Goal: Go to known website: Go to known website

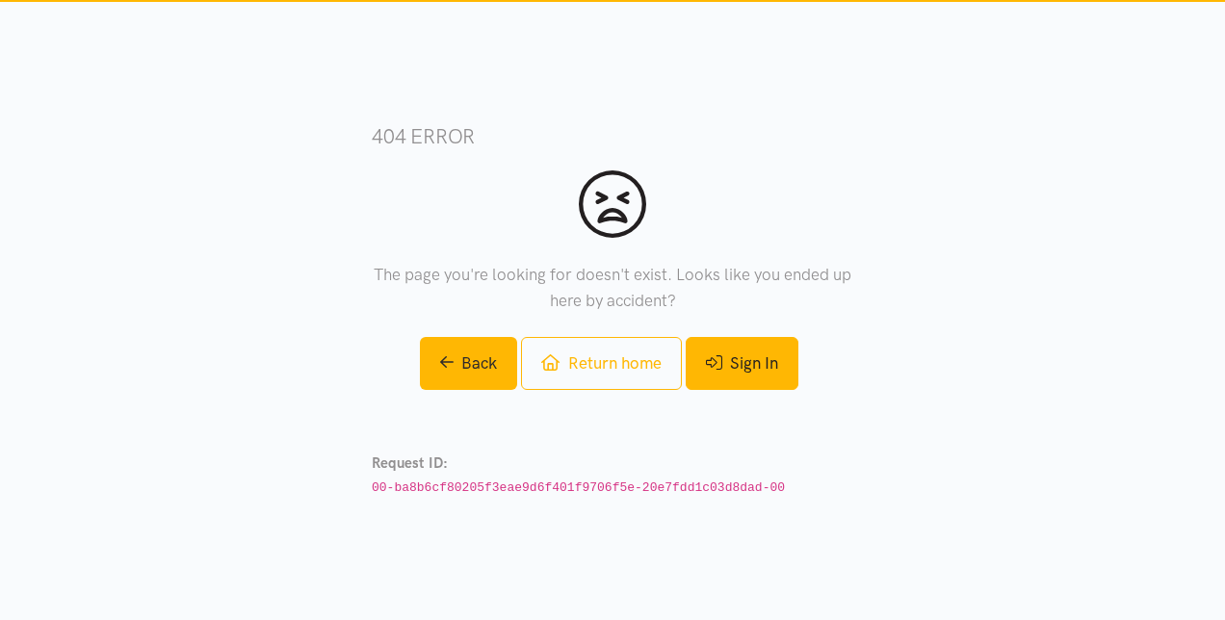
click at [771, 370] on link "Sign In" at bounding box center [742, 363] width 113 height 53
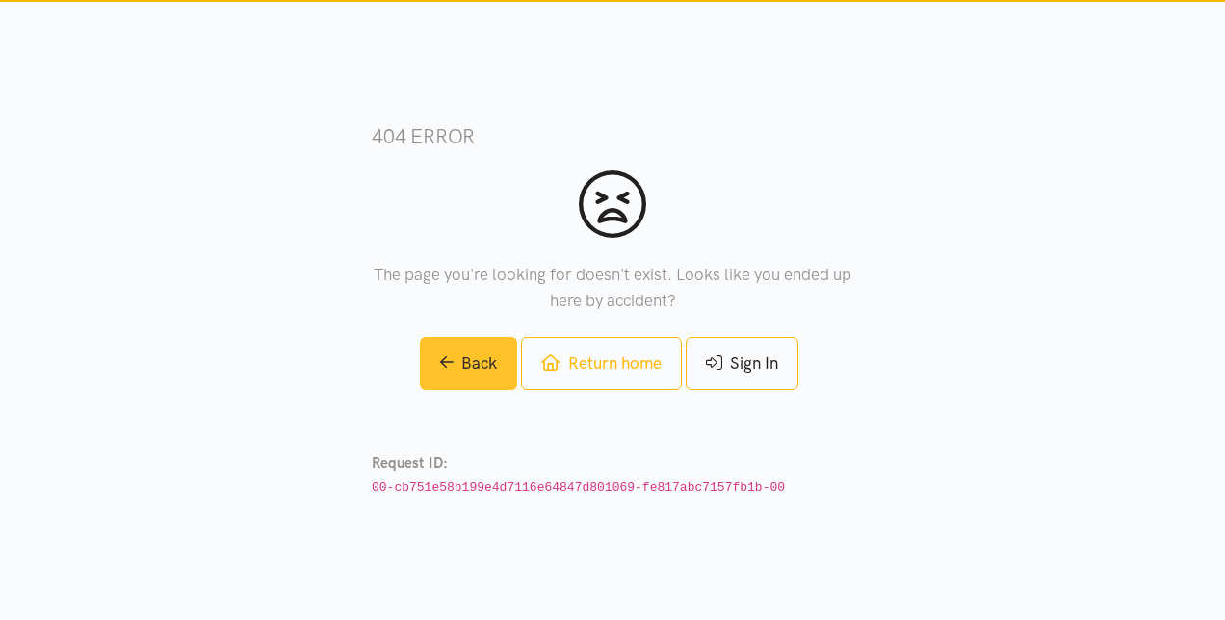
click at [465, 364] on link "Back" at bounding box center [469, 363] width 98 height 53
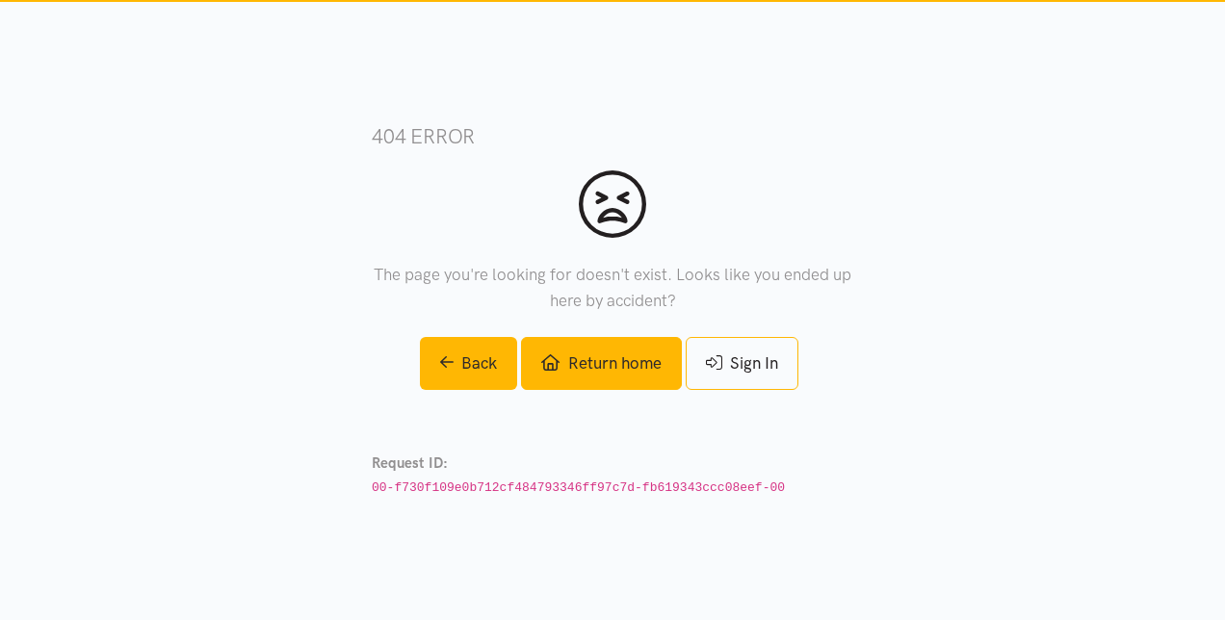
click at [632, 358] on link "Return home" at bounding box center [601, 363] width 160 height 53
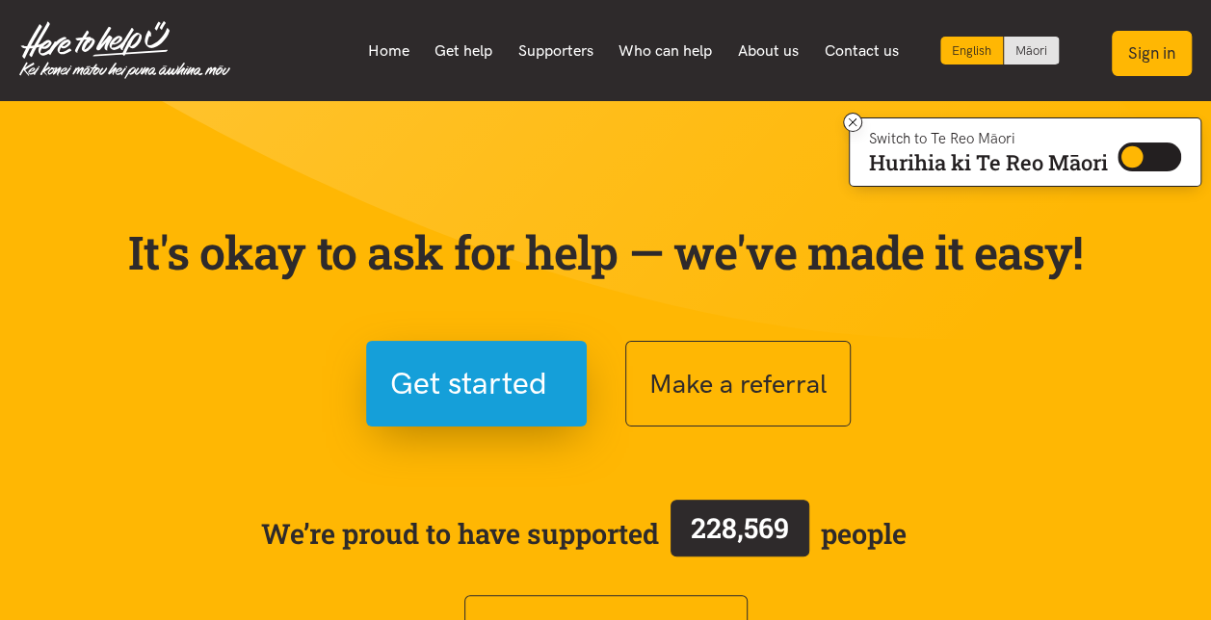
click at [1162, 50] on button "Sign in" at bounding box center [1152, 53] width 80 height 45
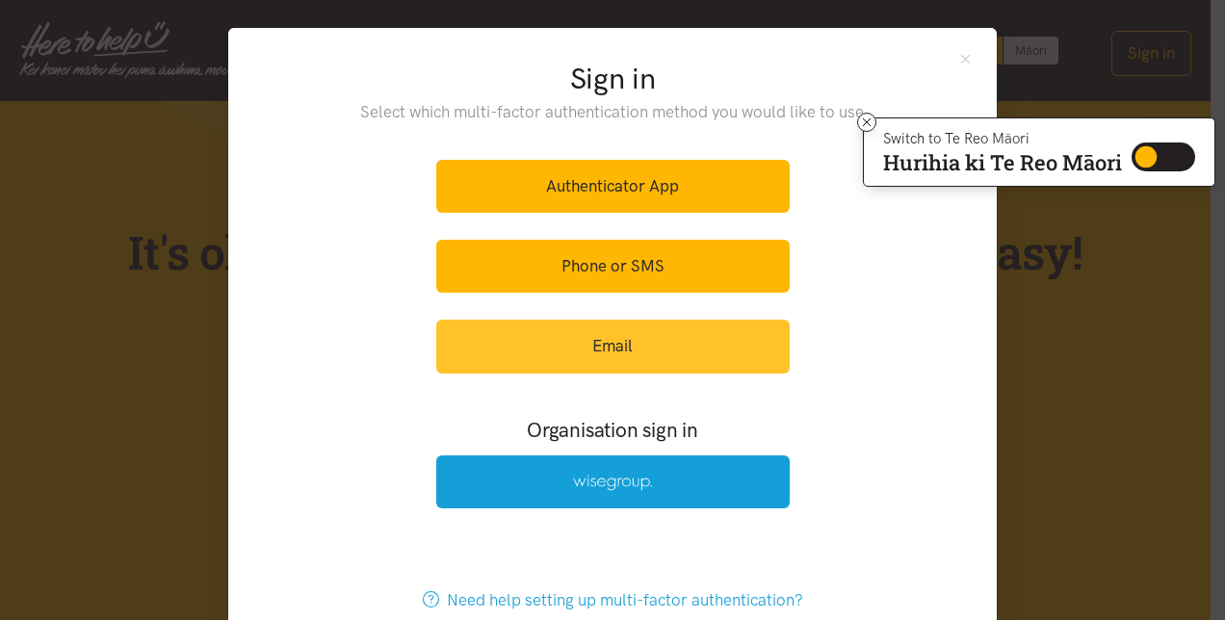
click at [627, 343] on link "Email" at bounding box center [613, 346] width 354 height 53
